Goal: Task Accomplishment & Management: Manage account settings

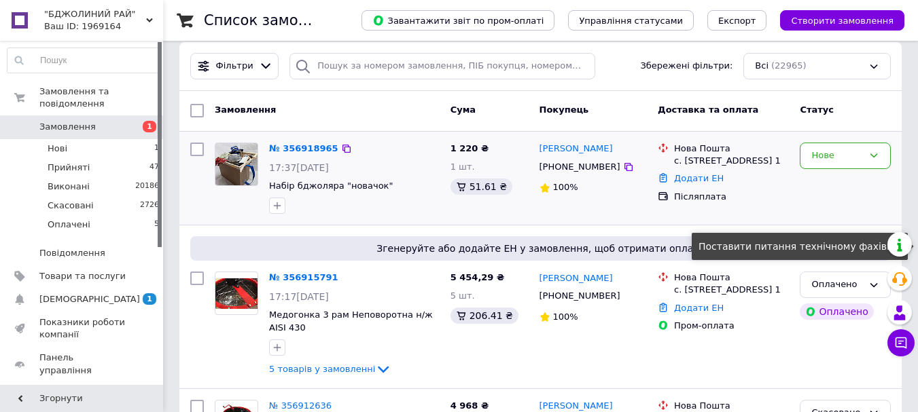
scroll to position [136, 0]
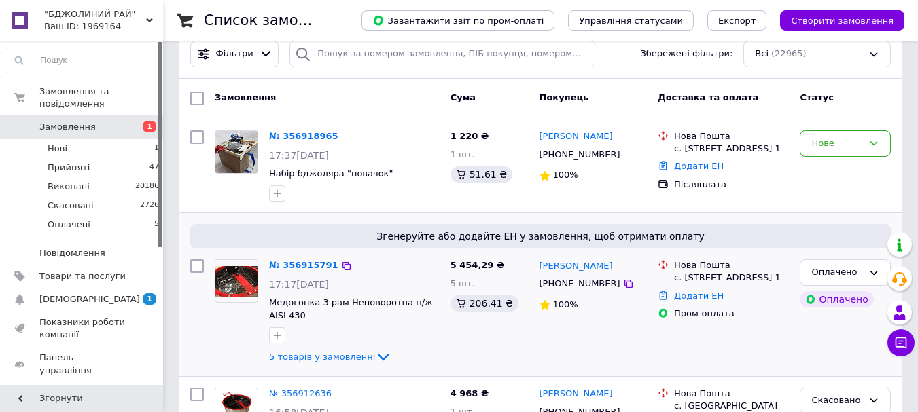
click at [317, 270] on link "№ 356915791" at bounding box center [303, 265] width 69 height 10
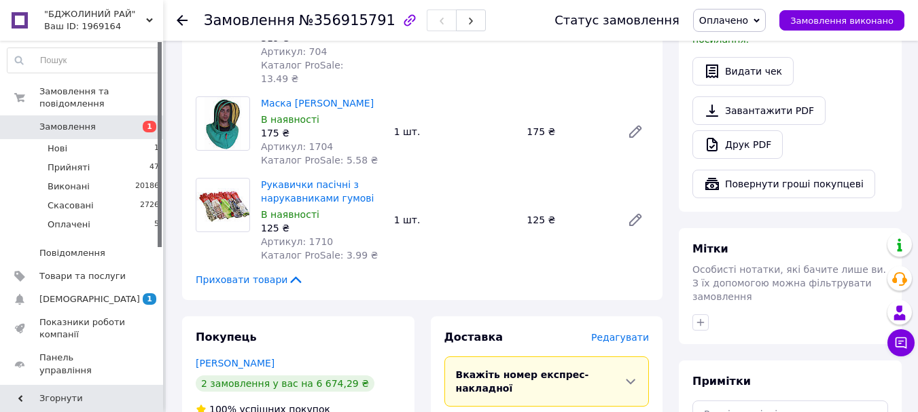
scroll to position [498, 0]
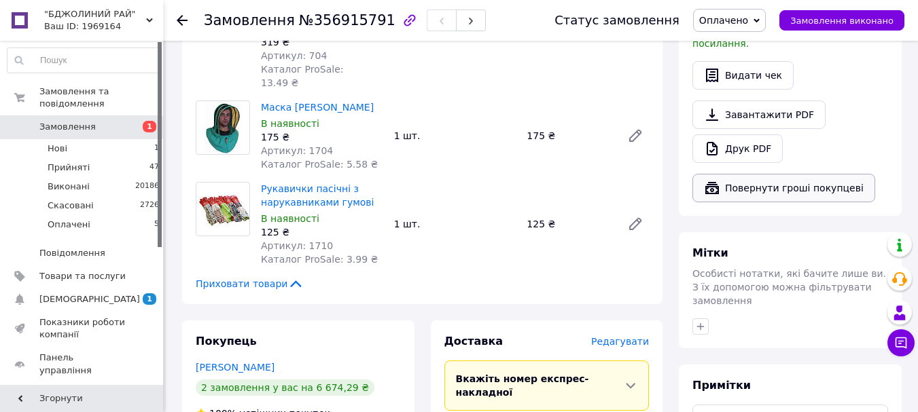
click at [838, 184] on button "Повернути гроші покупцеві" at bounding box center [783, 188] width 183 height 29
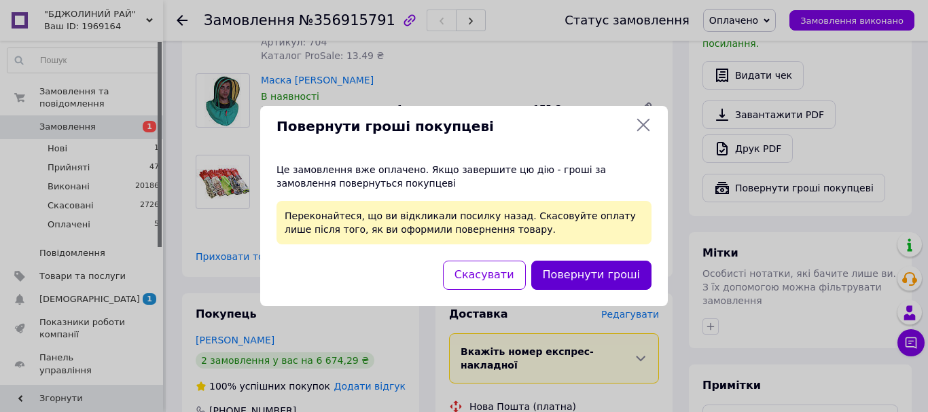
click at [628, 281] on button "Повернути гроші" at bounding box center [591, 275] width 120 height 29
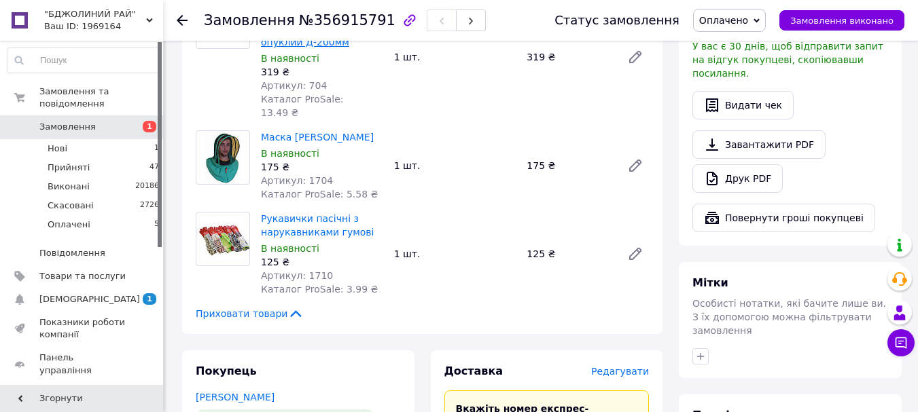
scroll to position [272, 0]
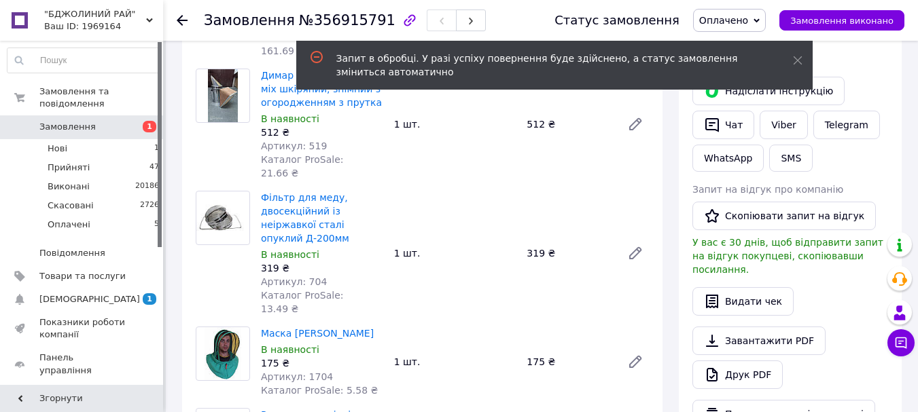
click at [179, 27] on div at bounding box center [182, 21] width 11 height 14
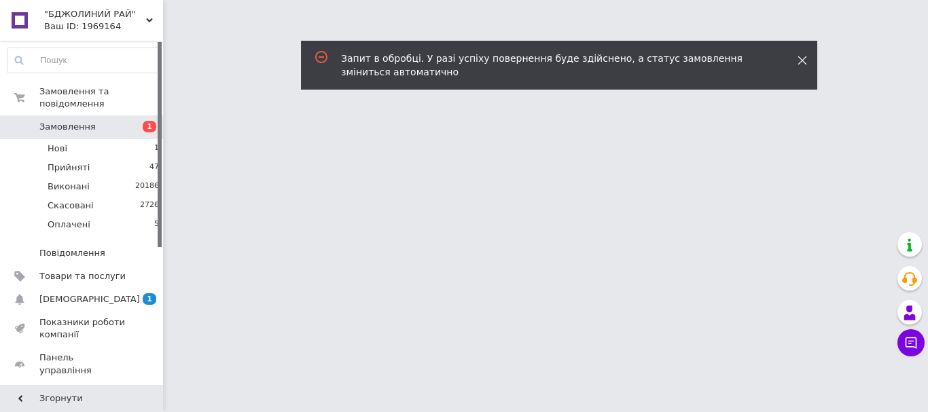
click at [803, 61] on use at bounding box center [802, 60] width 9 height 9
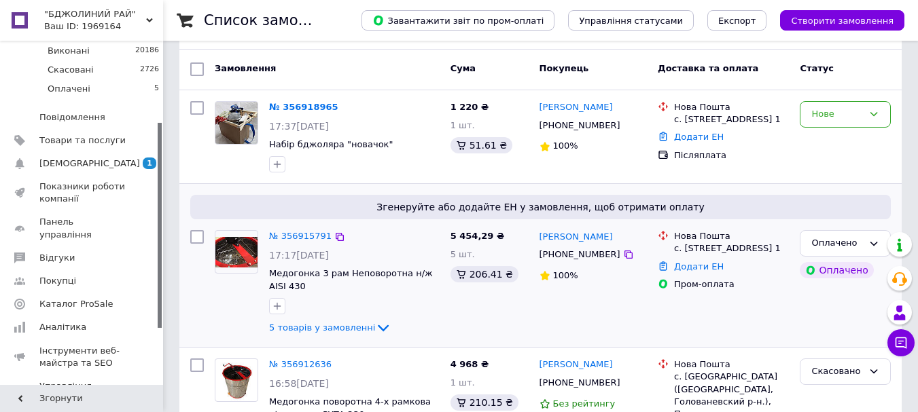
scroll to position [181, 0]
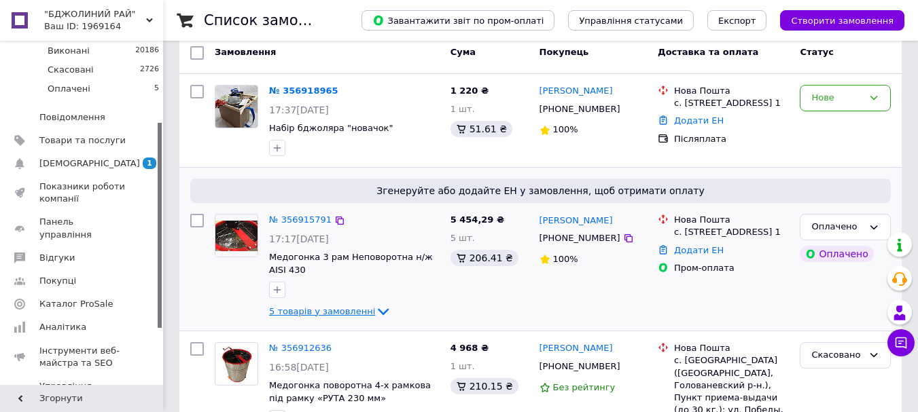
click at [375, 320] on icon at bounding box center [383, 312] width 16 height 16
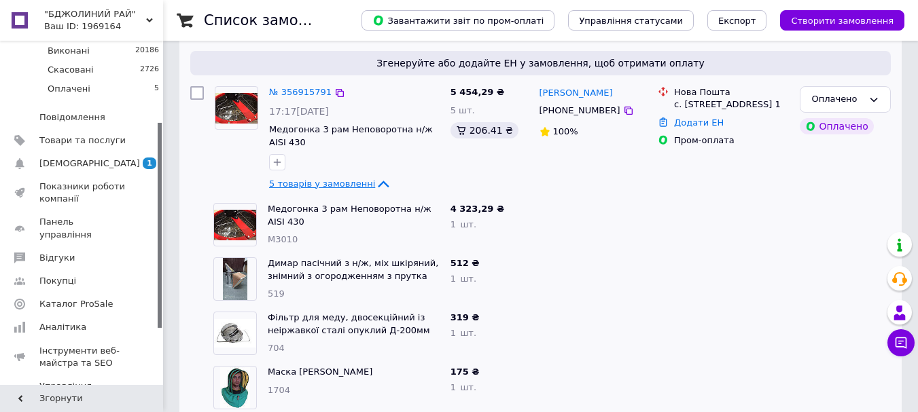
scroll to position [317, 0]
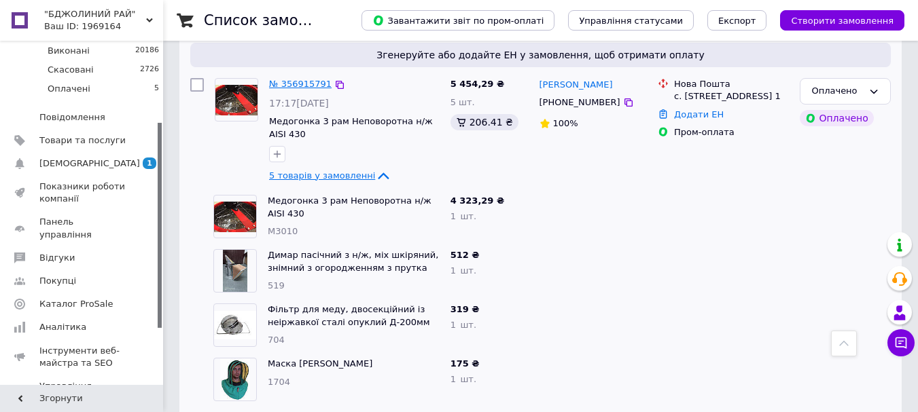
click at [293, 89] on link "№ 356915791" at bounding box center [300, 84] width 63 height 10
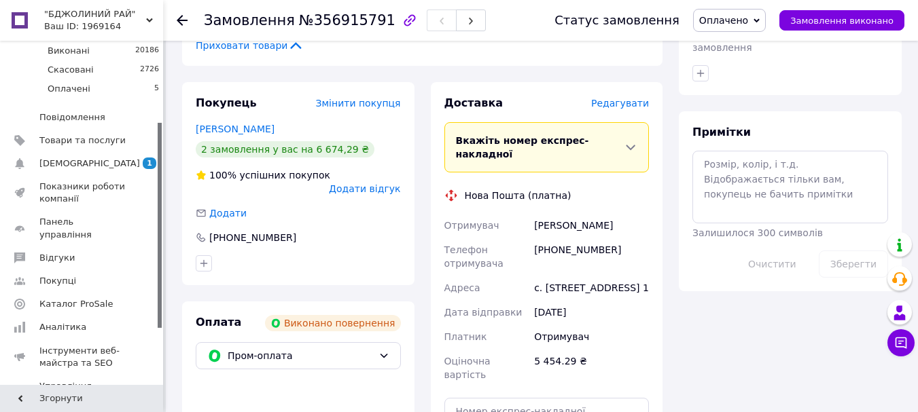
scroll to position [904, 0]
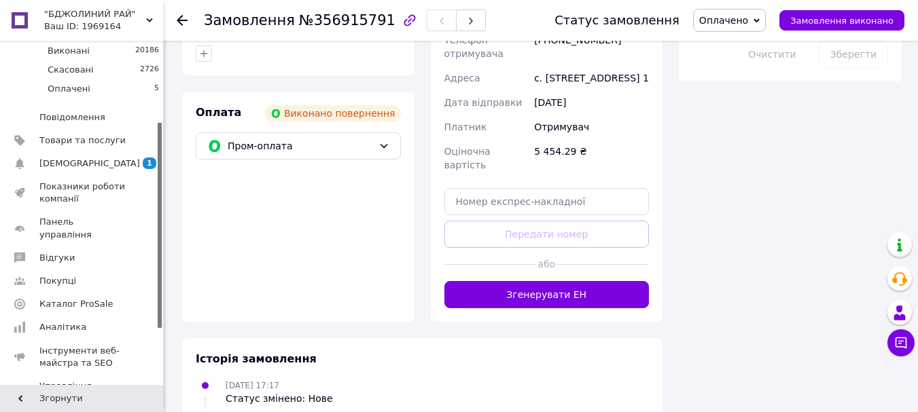
click at [181, 22] on icon at bounding box center [182, 20] width 11 height 11
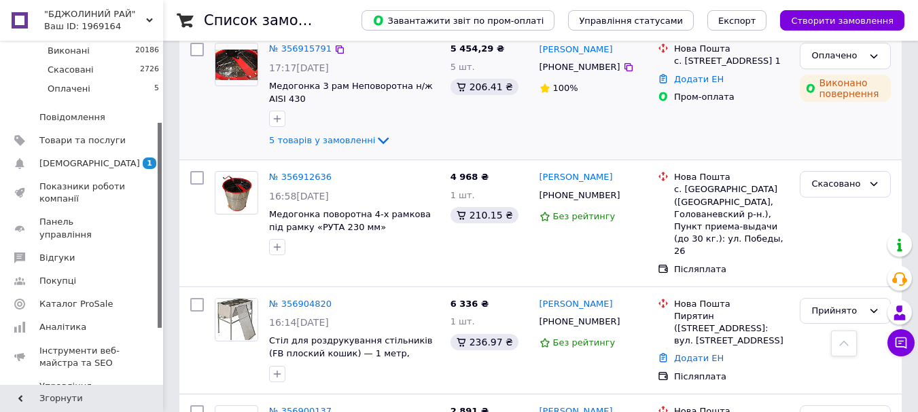
scroll to position [181, 0]
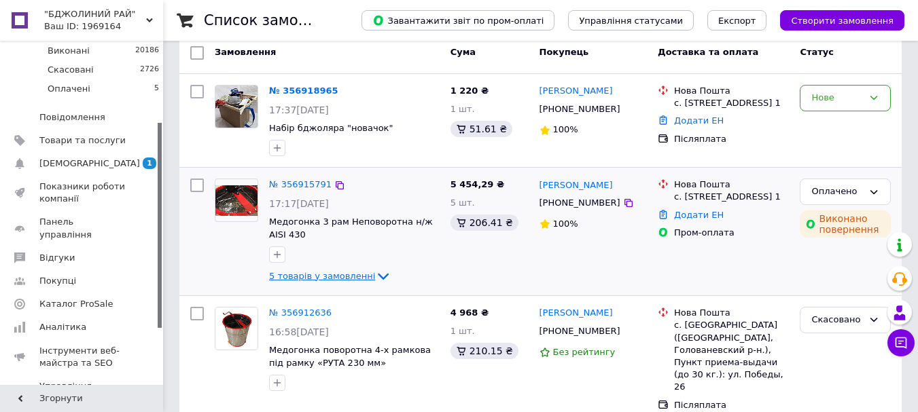
click at [375, 285] on icon at bounding box center [383, 276] width 16 height 16
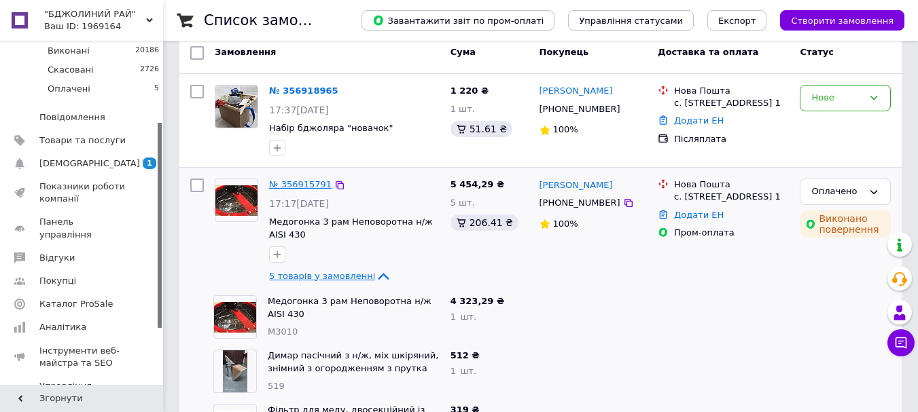
click at [285, 190] on link "№ 356915791" at bounding box center [300, 184] width 63 height 10
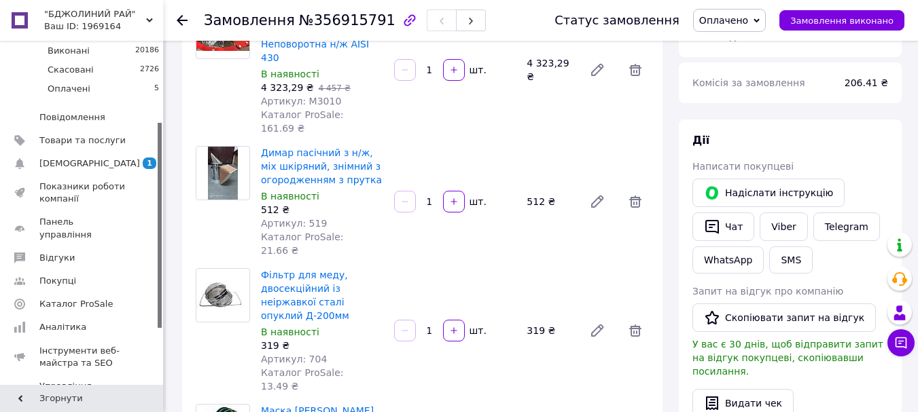
scroll to position [181, 0]
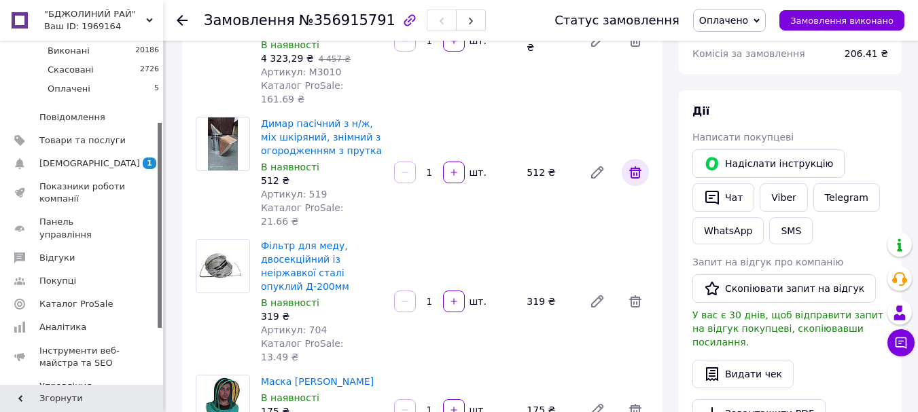
click at [637, 166] on icon at bounding box center [635, 172] width 12 height 12
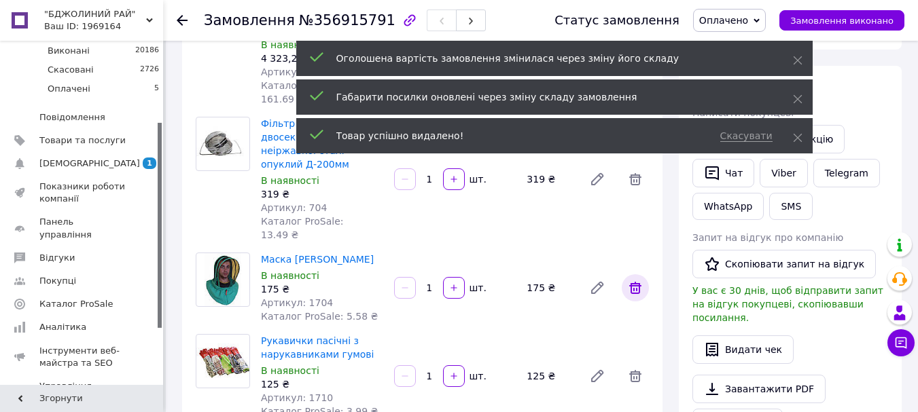
click at [637, 282] on icon at bounding box center [635, 288] width 12 height 12
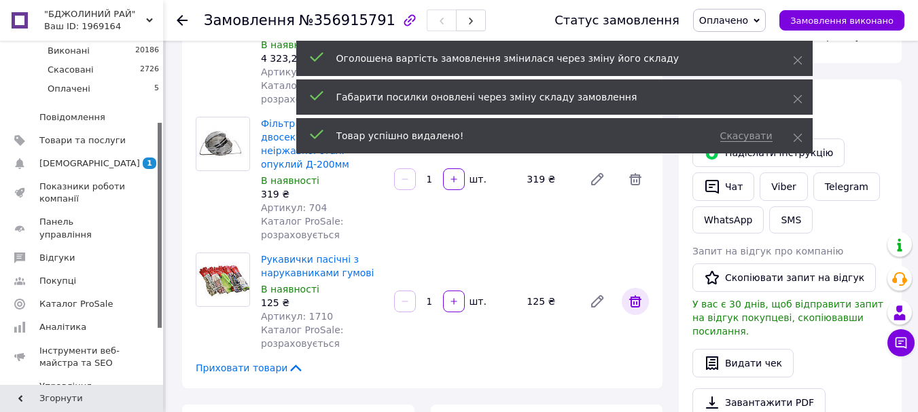
click at [635, 296] on icon at bounding box center [635, 302] width 12 height 12
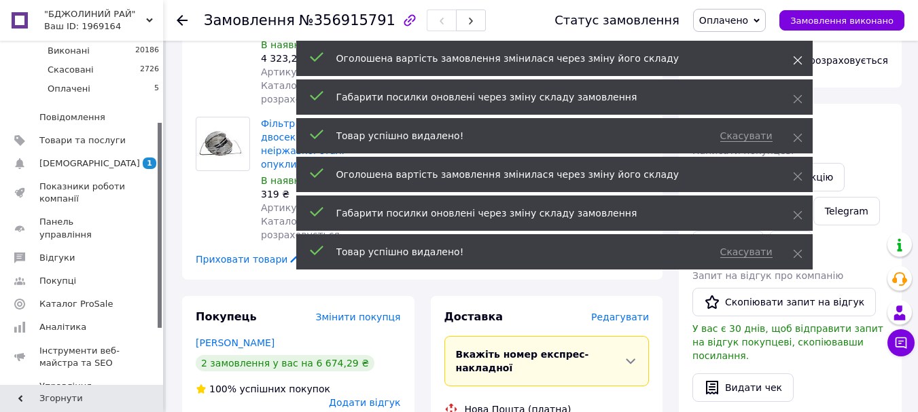
click at [797, 54] on span at bounding box center [798, 61] width 10 height 14
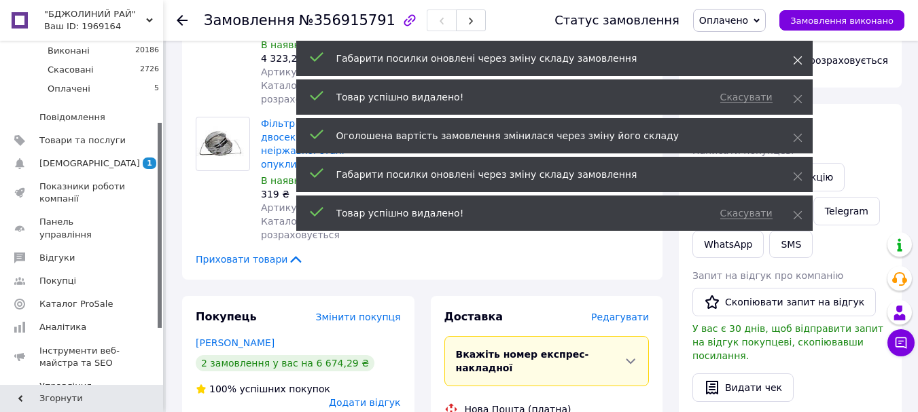
click at [793, 60] on icon at bounding box center [798, 61] width 10 height 10
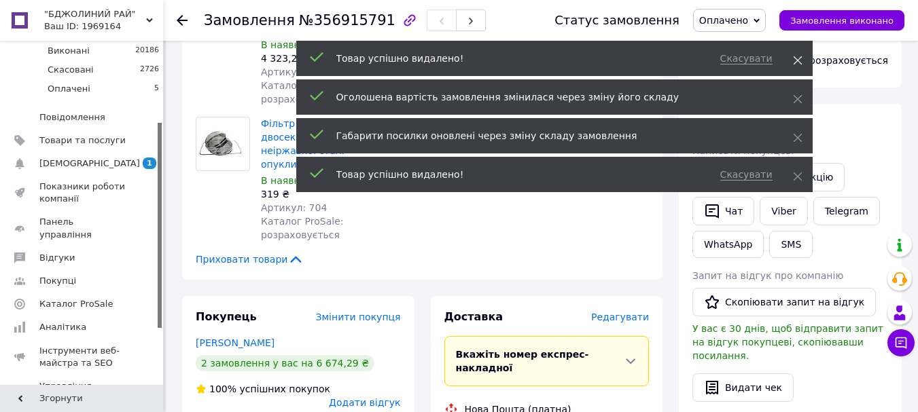
click at [800, 60] on icon at bounding box center [798, 61] width 10 height 10
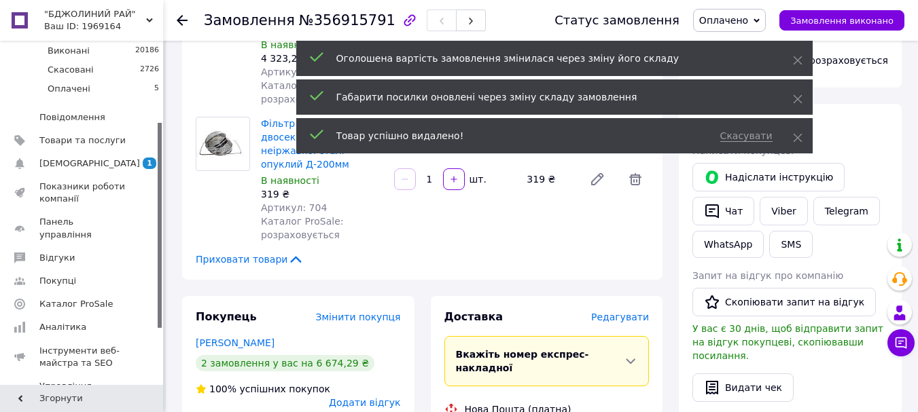
click at [800, 63] on use at bounding box center [797, 60] width 9 height 9
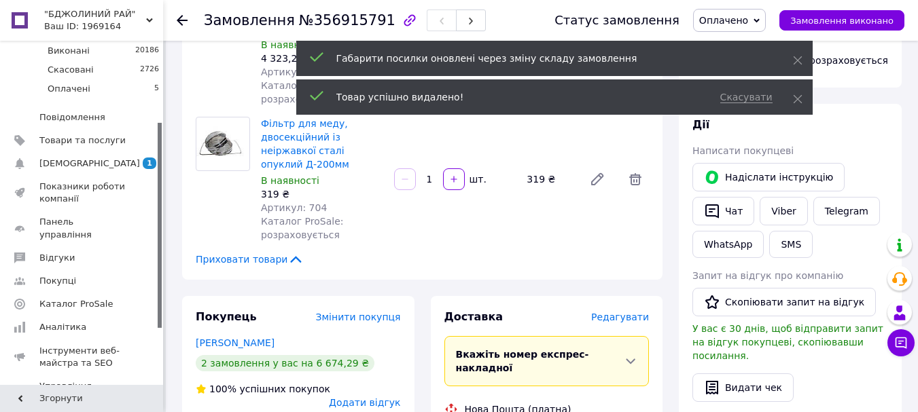
click at [800, 63] on use at bounding box center [797, 60] width 9 height 9
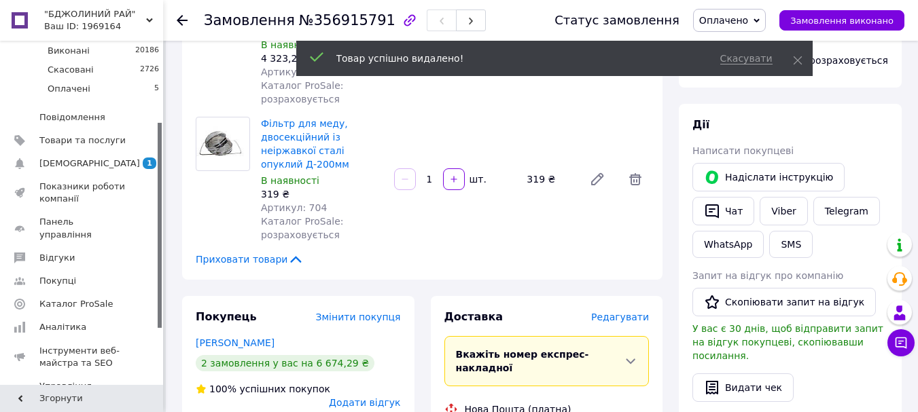
click at [800, 63] on use at bounding box center [797, 60] width 9 height 9
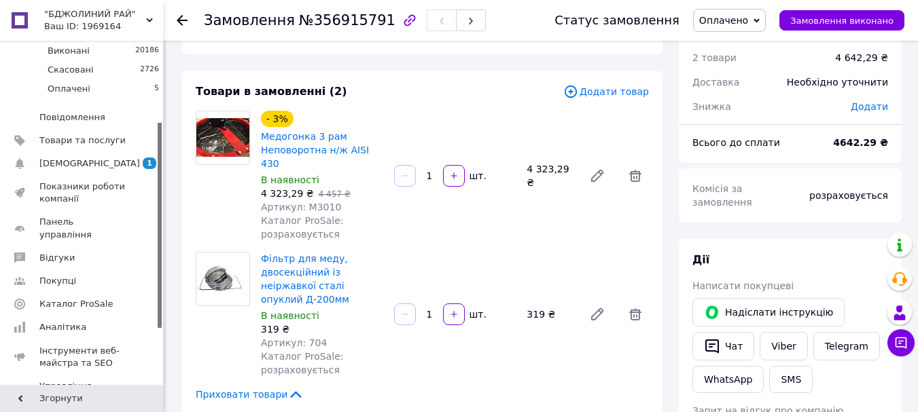
scroll to position [46, 0]
click at [634, 309] on icon at bounding box center [635, 315] width 12 height 12
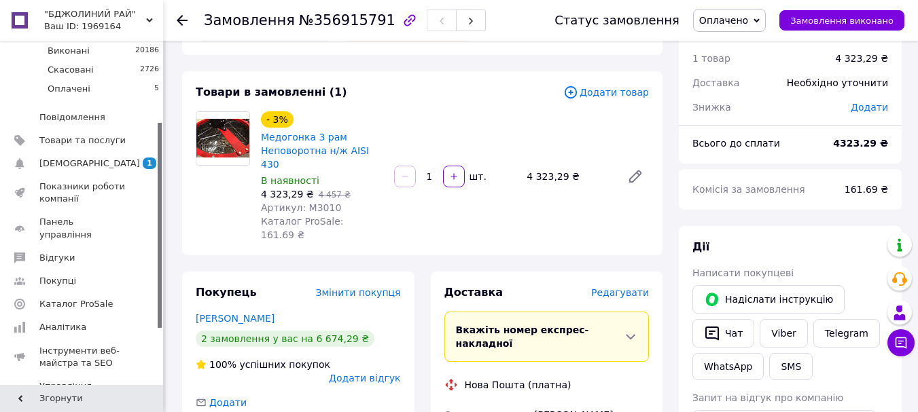
click at [179, 22] on use at bounding box center [182, 20] width 11 height 11
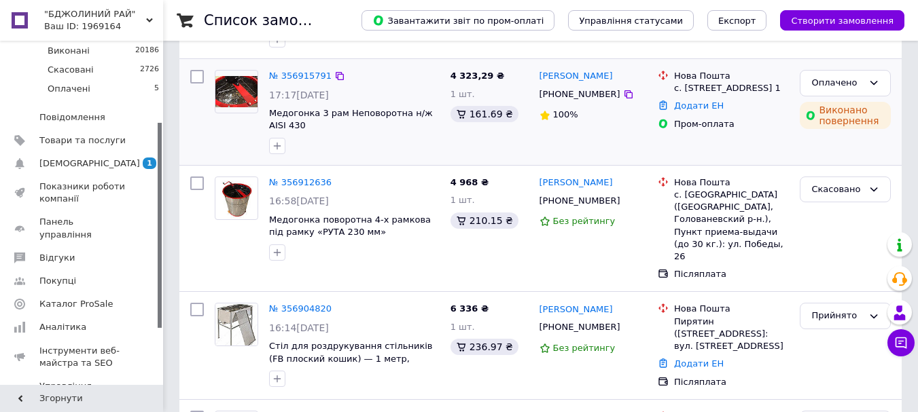
scroll to position [46, 0]
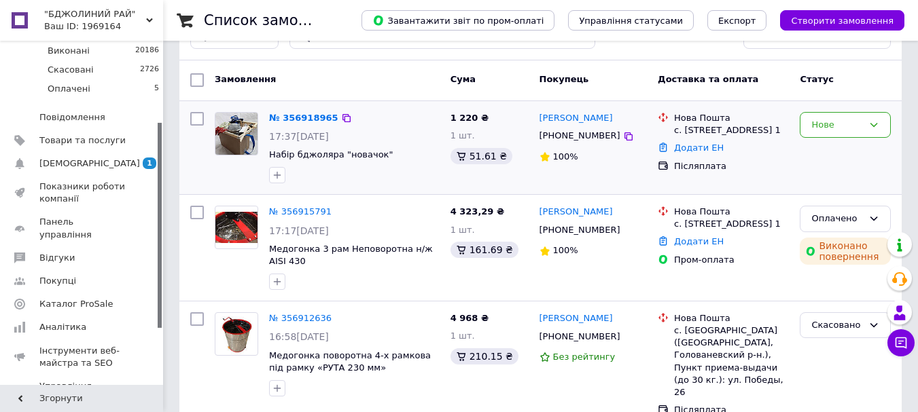
drag, startPoint x: 614, startPoint y: 229, endPoint x: 595, endPoint y: 191, distance: 42.5
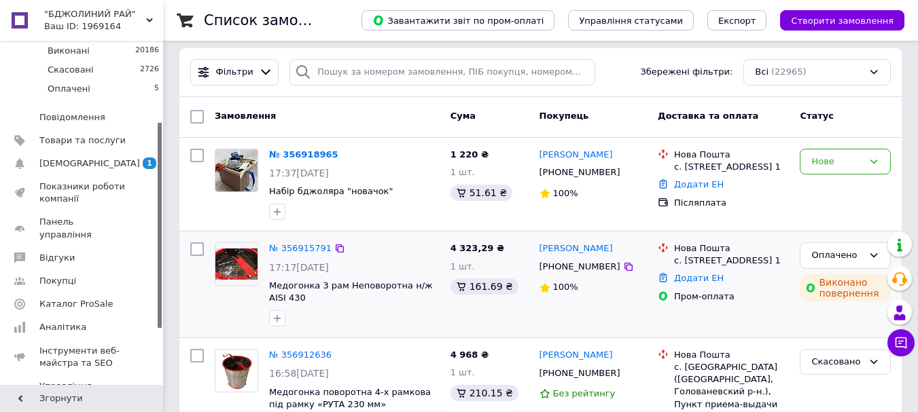
scroll to position [0, 0]
